Goal: Transaction & Acquisition: Purchase product/service

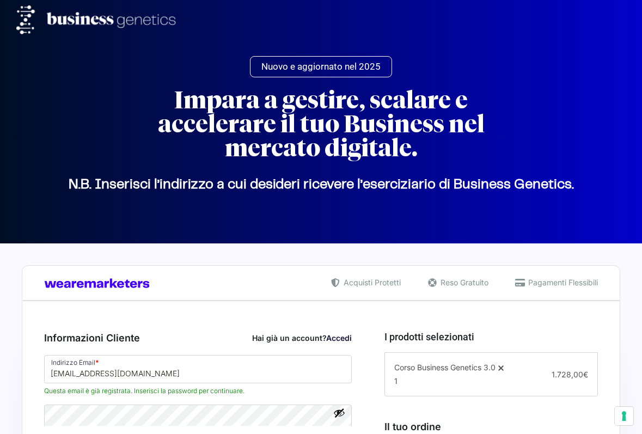
select select "MT"
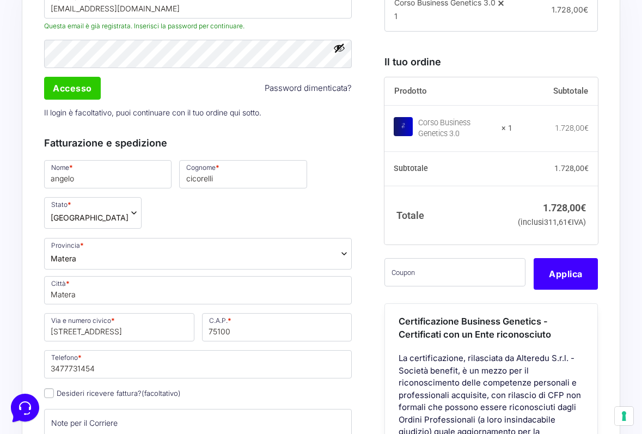
scroll to position [367, 0]
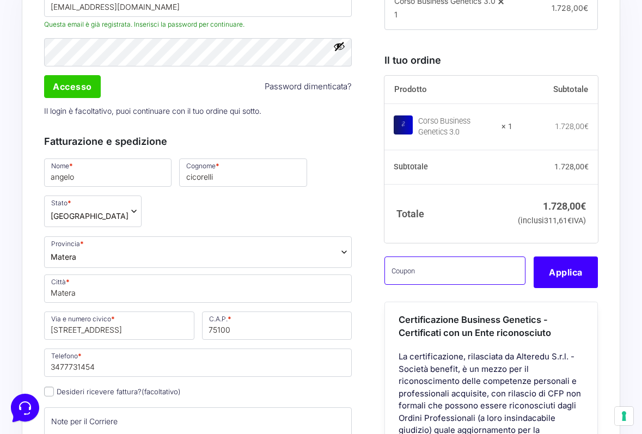
click at [441, 285] on input "text" at bounding box center [455, 271] width 141 height 28
paste input "CLIPRO200BG"
type input "CLIPRO200BG"
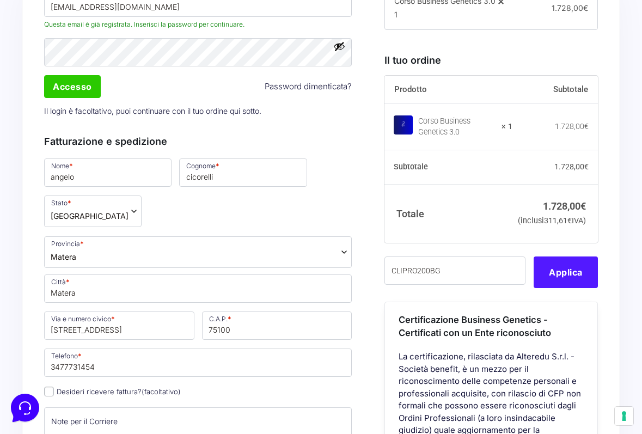
click at [562, 285] on button "Applica" at bounding box center [566, 273] width 64 height 32
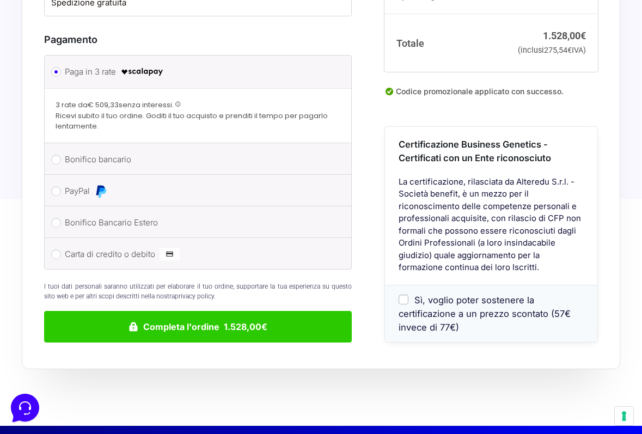
scroll to position [991, 0]
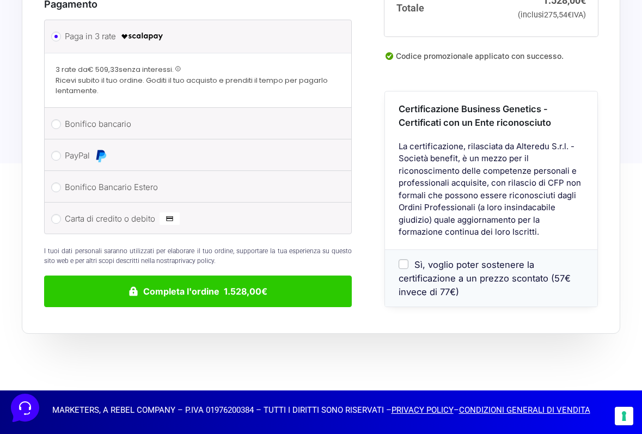
click at [397, 257] on div "Sì, voglio poter sostenere la certificazione a un prezzo scontato (57€ invece d…" at bounding box center [491, 277] width 212 height 57
click at [400, 265] on input "Sì, voglio poter sostenere la certificazione a un prezzo scontato (57€ invece d…" at bounding box center [404, 265] width 10 height 10
checkbox input "true"
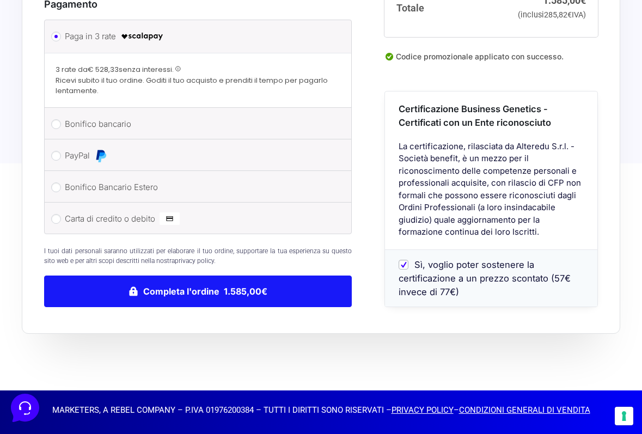
click at [216, 290] on button "Completa l'ordine 1.585,00€" at bounding box center [198, 292] width 308 height 32
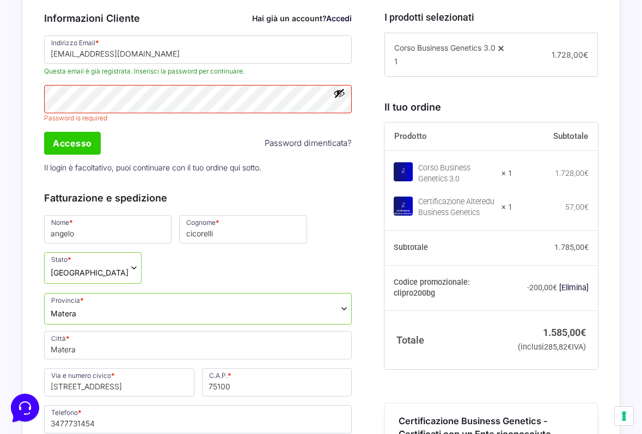
scroll to position [428, 0]
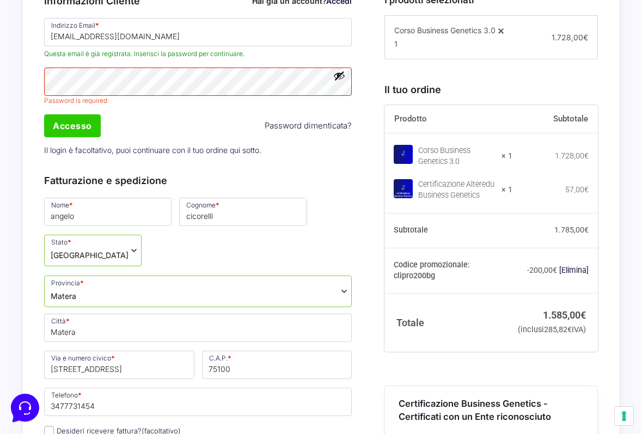
click at [340, 82] on button "Mostra password" at bounding box center [339, 76] width 12 height 12
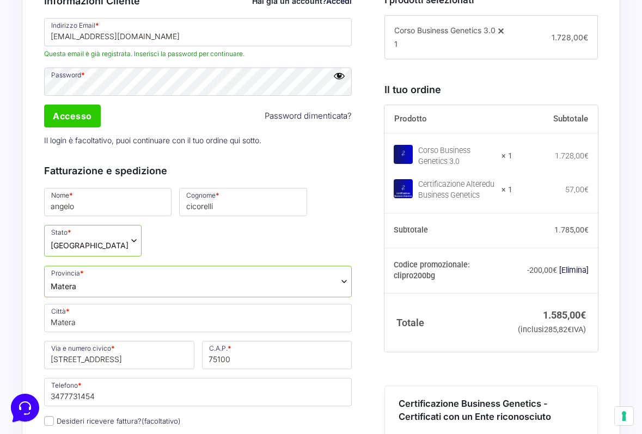
click at [90, 129] on div "Accesso Password dimenticata?" at bounding box center [197, 116] width 315 height 26
drag, startPoint x: 90, startPoint y: 137, endPoint x: 106, endPoint y: 152, distance: 22.0
click at [92, 127] on input "Accesso" at bounding box center [72, 116] width 57 height 23
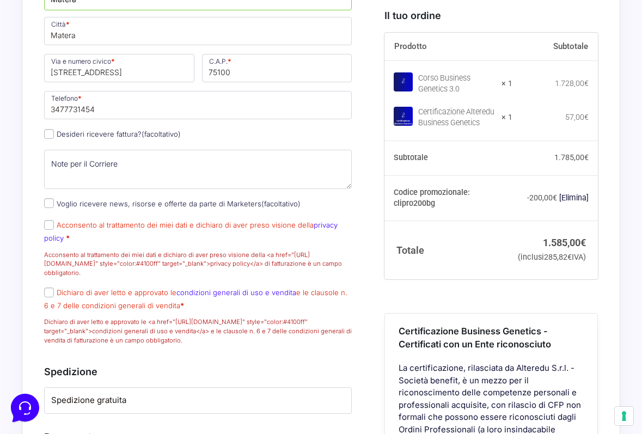
scroll to position [779, 0]
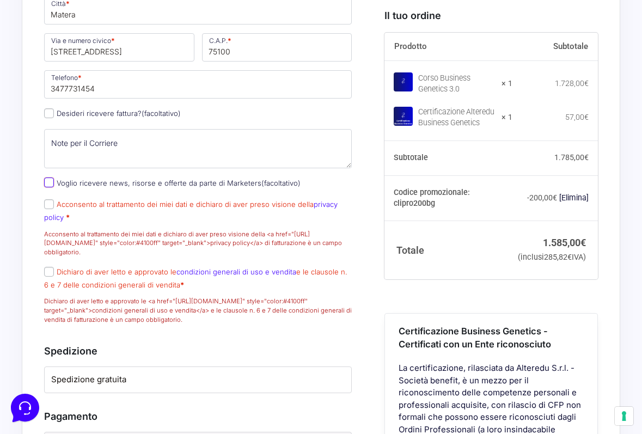
click at [53, 187] on input "Voglio ricevere news, risorse e offerte da parte di Marketers (facoltativo)" at bounding box center [49, 183] width 10 height 10
checkbox input "true"
click at [48, 209] on input "Acconsento al trattamento dei miei dati e dichiaro di aver preso visione della …" at bounding box center [49, 204] width 10 height 10
checkbox input "true"
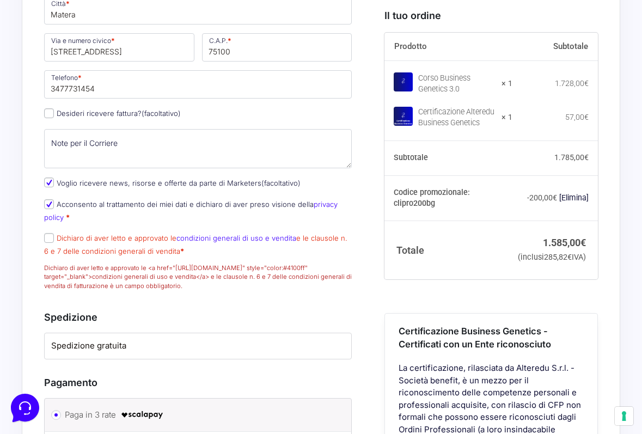
click at [48, 256] on p "Dichiaro di aver letto e approvato le condizioni generali di uso e vendita e le…" at bounding box center [197, 261] width 315 height 62
click at [53, 243] on input "Dichiaro di aver letto e approvato le condizioni generali di uso e vendita e le…" at bounding box center [49, 238] width 10 height 10
checkbox input "true"
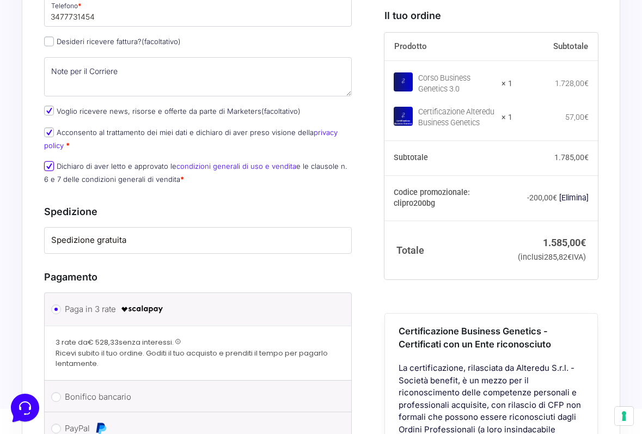
scroll to position [861, 0]
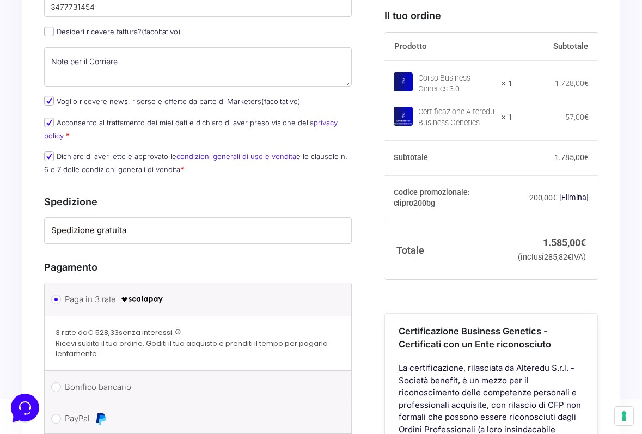
click at [166, 237] on label "Spedizione gratuita" at bounding box center [198, 230] width 294 height 13
click at [111, 237] on label "Spedizione gratuita" at bounding box center [198, 230] width 294 height 13
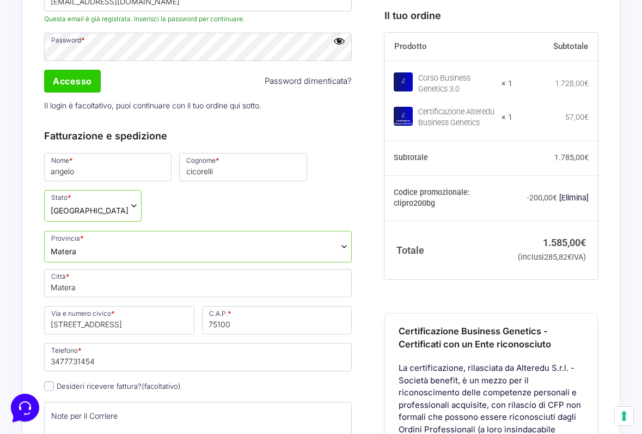
scroll to position [511, 0]
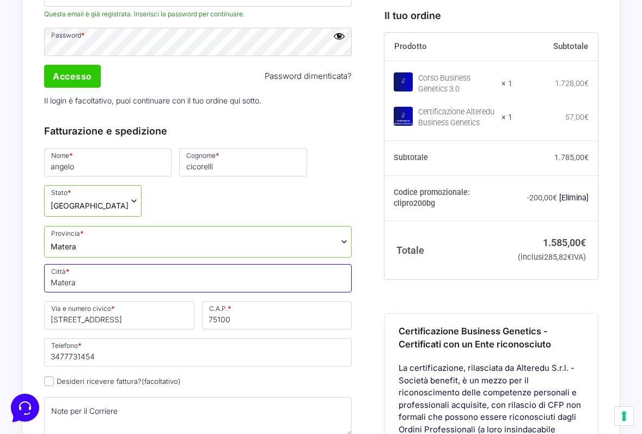
click at [115, 293] on input "Matera" at bounding box center [198, 278] width 308 height 28
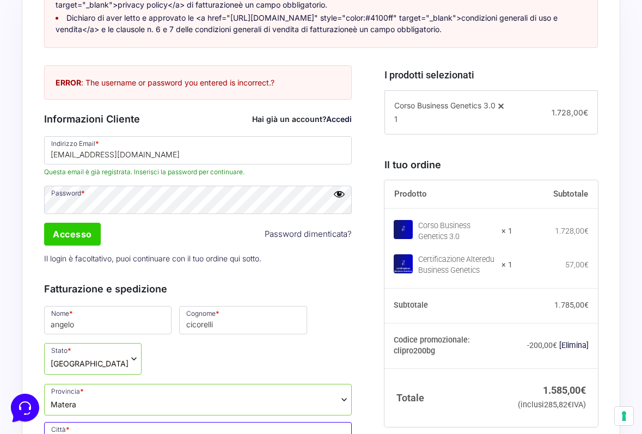
scroll to position [354, 0]
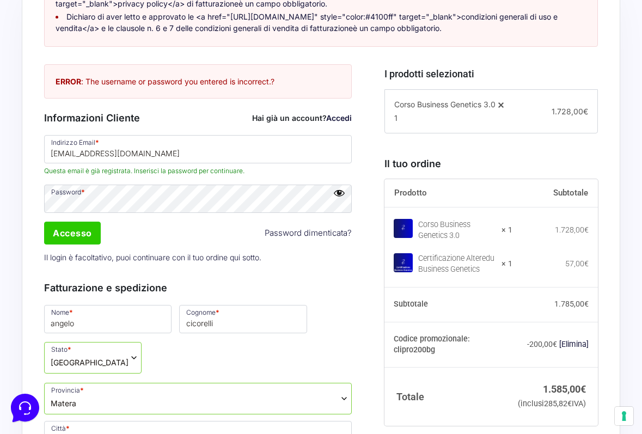
click at [447, 109] on span "Corso Business Genetics 3.0" at bounding box center [444, 104] width 101 height 9
click at [446, 109] on span "Corso Business Genetics 3.0" at bounding box center [444, 104] width 101 height 9
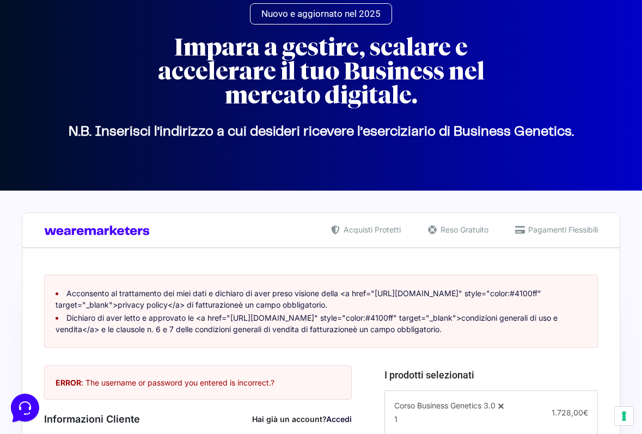
scroll to position [0, 0]
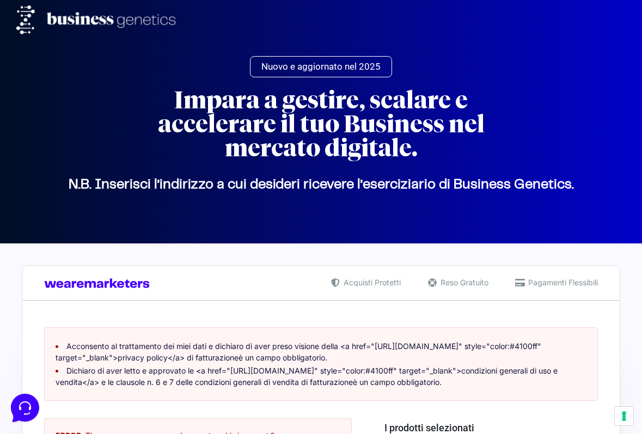
click at [540, 286] on span "Pagamenti Flessibili" at bounding box center [562, 282] width 72 height 11
click at [466, 284] on span "Reso Gratuito" at bounding box center [463, 282] width 51 height 11
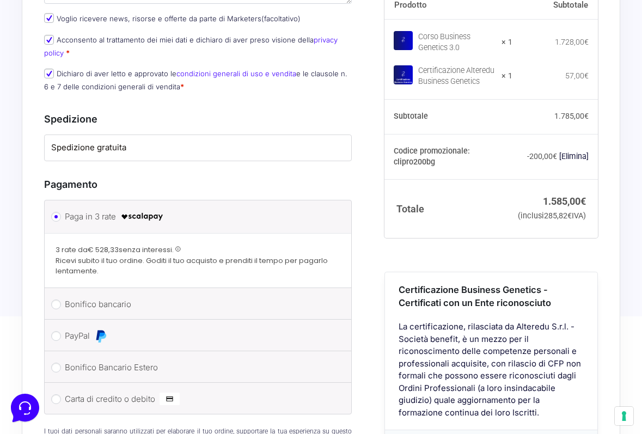
scroll to position [1137, 0]
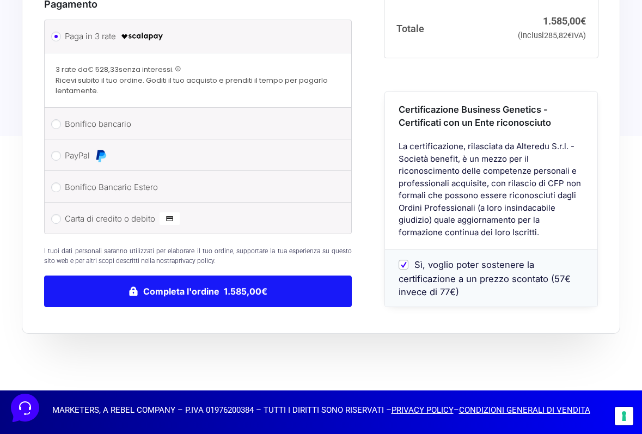
click at [202, 290] on button "Completa l'ordine 1.585,00€" at bounding box center [198, 292] width 308 height 32
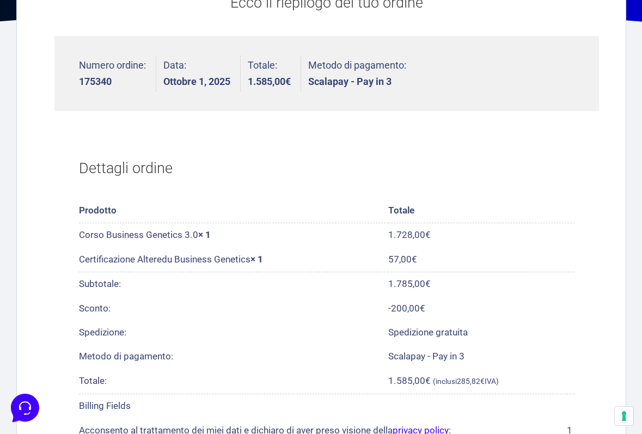
scroll to position [684, 0]
